Goal: Information Seeking & Learning: Learn about a topic

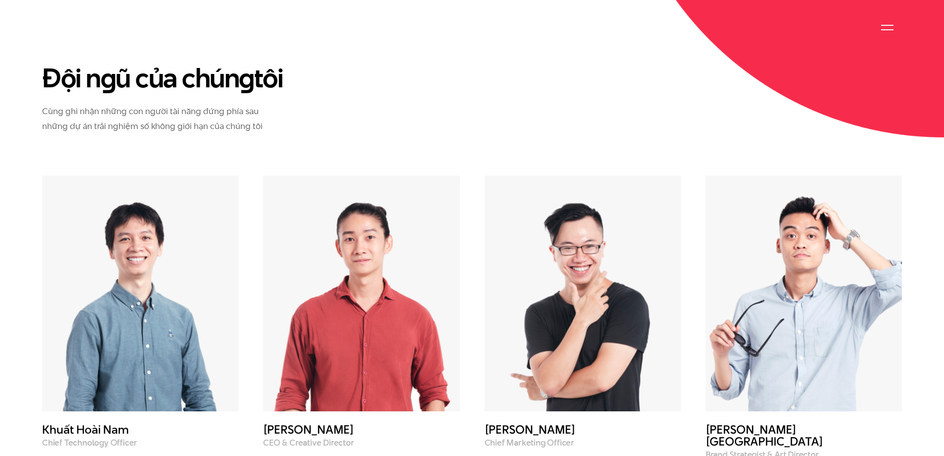
scroll to position [3569, 0]
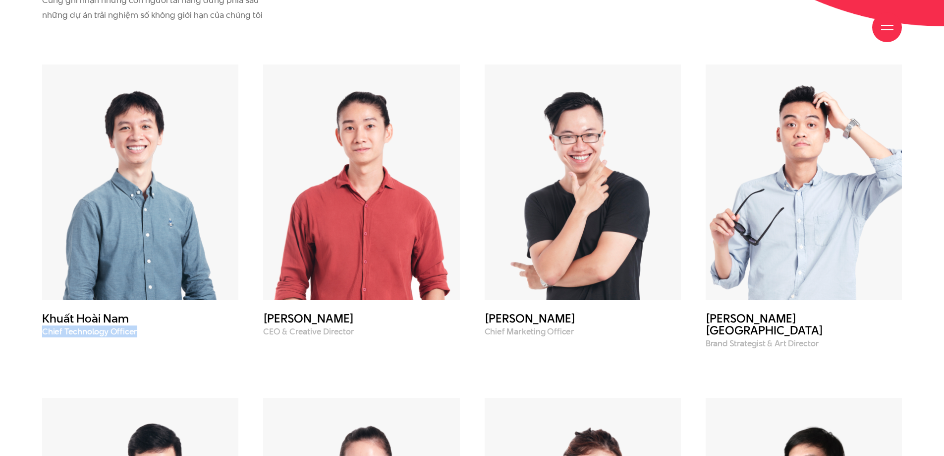
drag, startPoint x: 44, startPoint y: 299, endPoint x: 135, endPoint y: 299, distance: 91.7
click at [135, 327] on p "Chief Technology Officer" at bounding box center [140, 331] width 196 height 9
copy p "Chief Technology Officer"
drag, startPoint x: 265, startPoint y: 298, endPoint x: 353, endPoint y: 301, distance: 88.3
click at [353, 327] on p "CEO & Creative Director" at bounding box center [361, 331] width 196 height 9
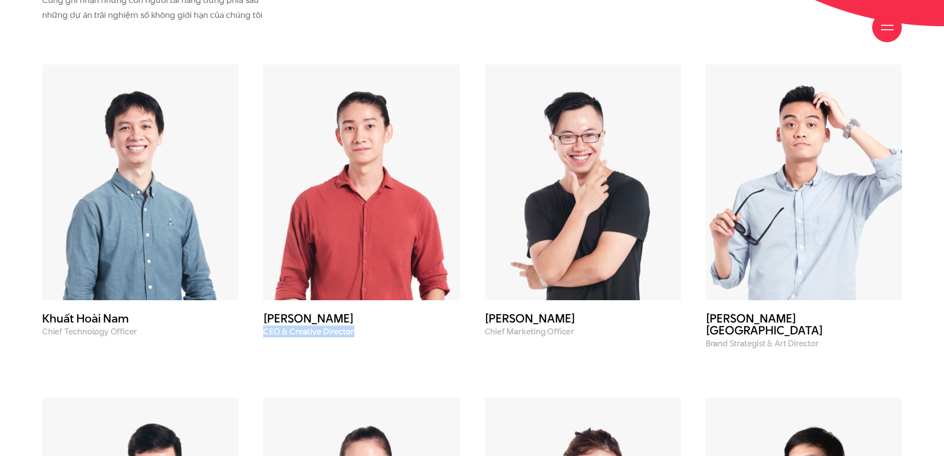
copy p "CEO & Creative Director"
drag, startPoint x: 487, startPoint y: 300, endPoint x: 581, endPoint y: 302, distance: 94.7
click at [581, 327] on p "Chief Marketing Officer" at bounding box center [583, 331] width 196 height 9
copy p "Chief Marketing Officer"
drag, startPoint x: 825, startPoint y: 300, endPoint x: 777, endPoint y: 300, distance: 48.1
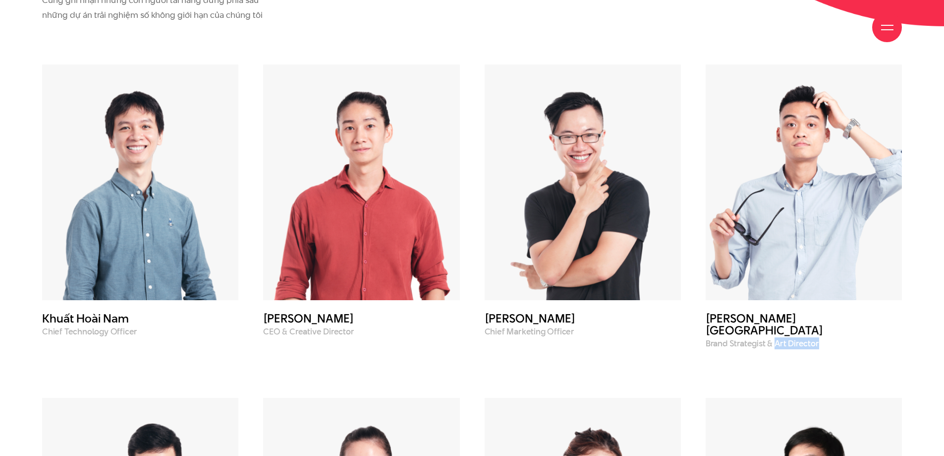
click at [777, 339] on p "Brand Strategist & Art Director" at bounding box center [804, 343] width 196 height 9
copy p "Art Director"
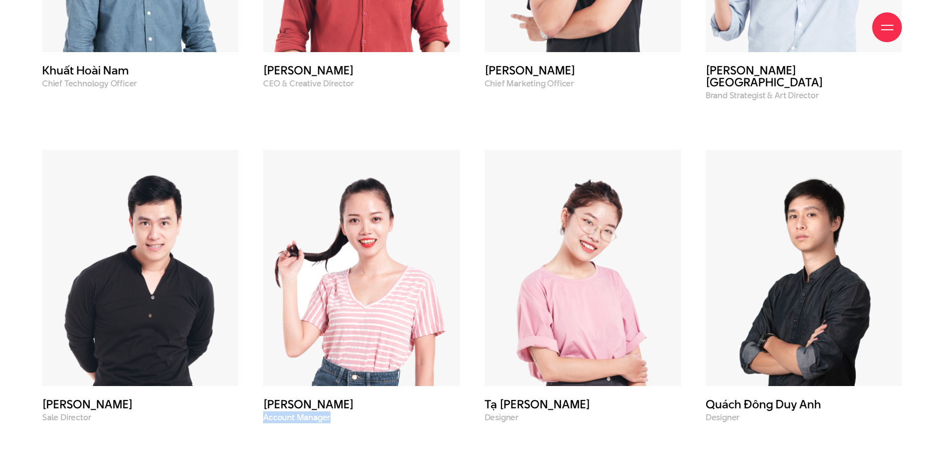
drag, startPoint x: 263, startPoint y: 374, endPoint x: 344, endPoint y: 373, distance: 81.3
click at [344, 373] on div "[PERSON_NAME] Account Manager" at bounding box center [361, 261] width 221 height 322
drag, startPoint x: 89, startPoint y: 374, endPoint x: 41, endPoint y: 375, distance: 47.6
click at [41, 375] on div "[PERSON_NAME] Thắng Sale Director" at bounding box center [140, 261] width 221 height 322
drag, startPoint x: 256, startPoint y: 372, endPoint x: 335, endPoint y: 372, distance: 78.8
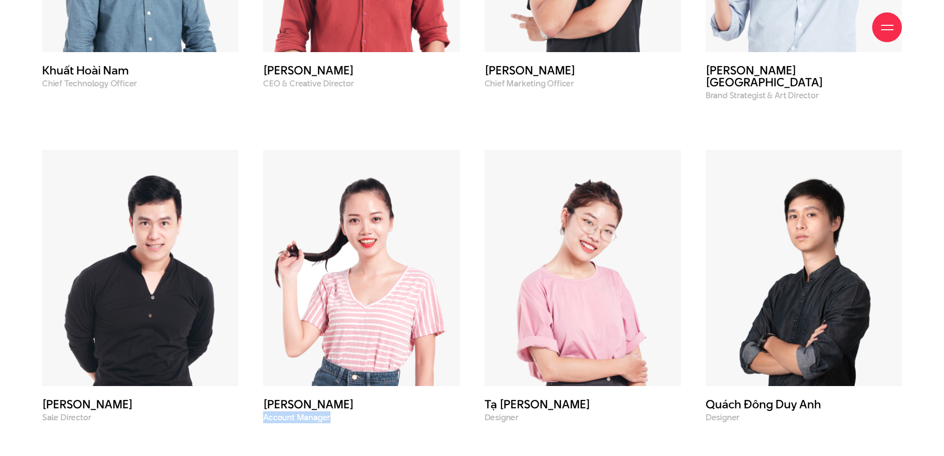
click at [335, 372] on div "[PERSON_NAME] Account Manager" at bounding box center [361, 261] width 221 height 322
copy p "Account Manager"
drag, startPoint x: 46, startPoint y: 359, endPoint x: 148, endPoint y: 359, distance: 102.1
click at [148, 398] on h3 "[PERSON_NAME]" at bounding box center [140, 404] width 196 height 12
click at [93, 398] on h3 "[PERSON_NAME]" at bounding box center [140, 404] width 196 height 12
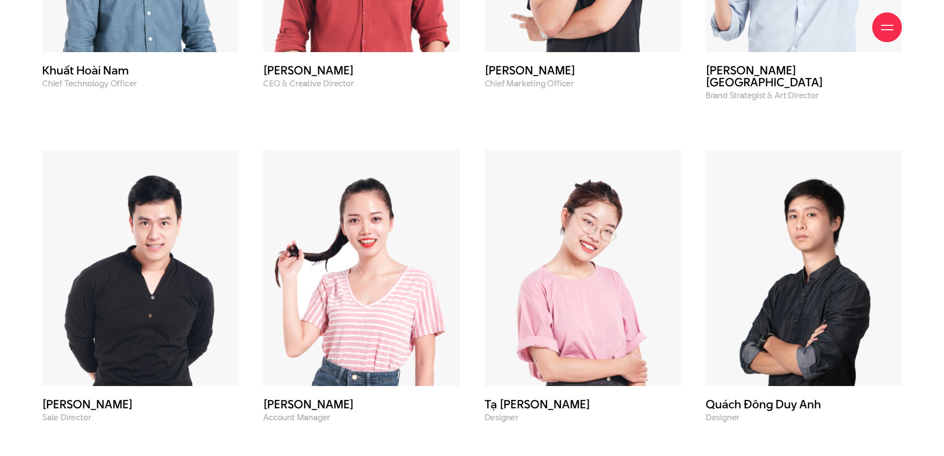
drag, startPoint x: 134, startPoint y: 359, endPoint x: 37, endPoint y: 359, distance: 97.2
click at [37, 359] on div "[PERSON_NAME] Thắng Sale Director" at bounding box center [140, 261] width 221 height 322
copy h3 "[PERSON_NAME]"
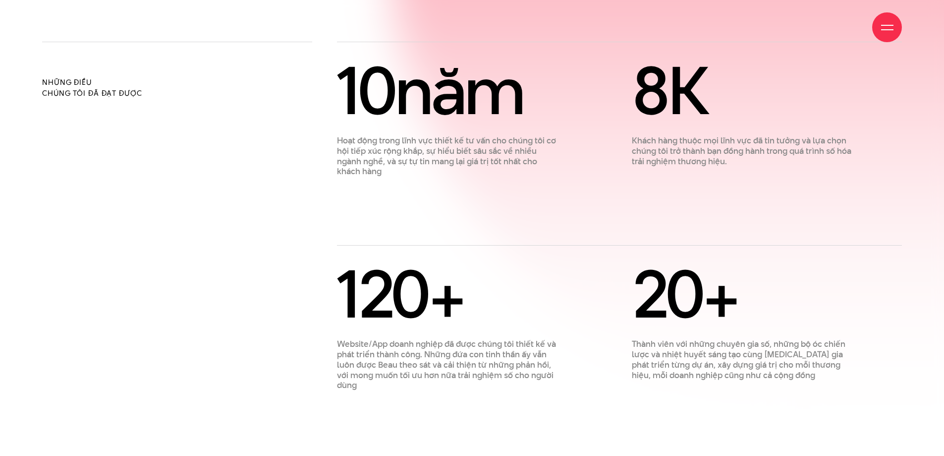
scroll to position [1140, 0]
